Goal: Task Accomplishment & Management: Use online tool/utility

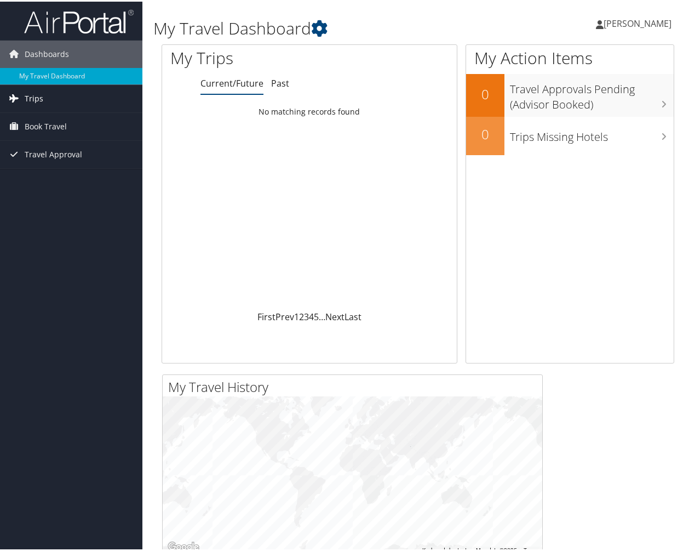
click at [59, 93] on link "Trips" at bounding box center [71, 96] width 142 height 27
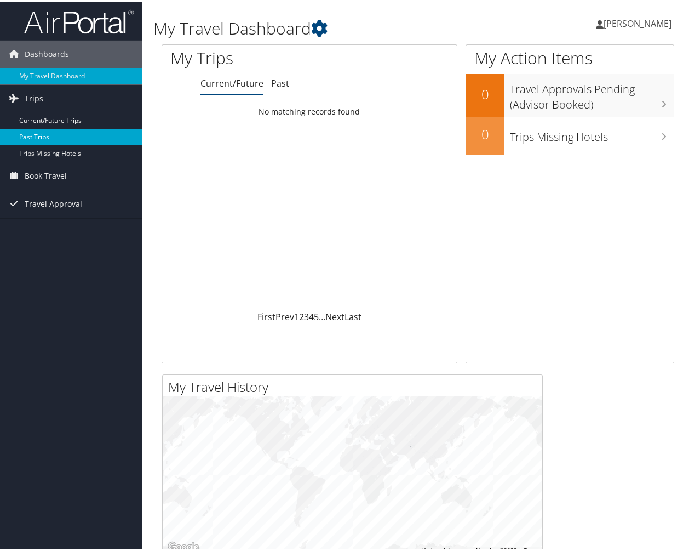
click at [61, 140] on link "Past Trips" at bounding box center [71, 135] width 142 height 16
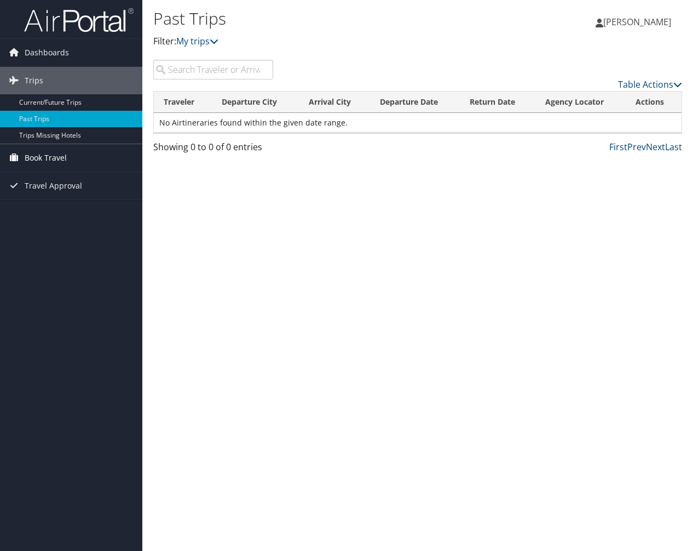
click at [87, 160] on link "Book Travel" at bounding box center [71, 157] width 142 height 27
click at [96, 208] on link "Book/Manage Online Trips" at bounding box center [71, 212] width 142 height 16
